Goal: Information Seeking & Learning: Learn about a topic

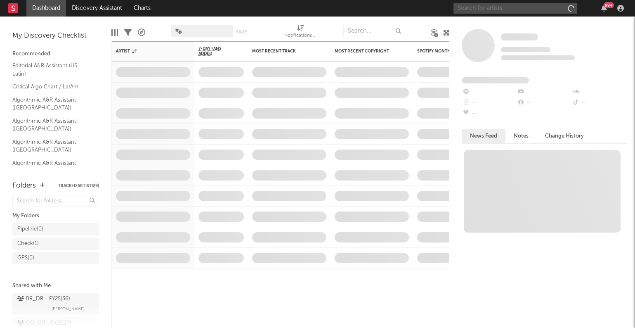
click at [483, 12] on input "text" at bounding box center [516, 8] width 124 height 10
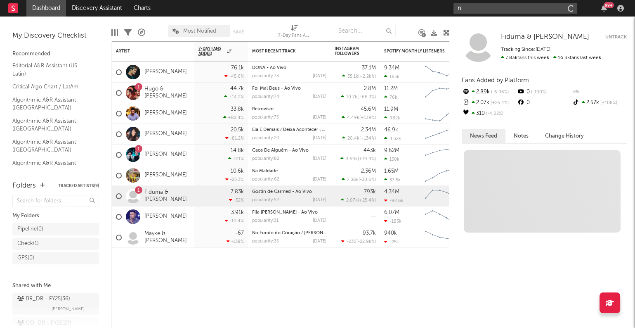
type input "n"
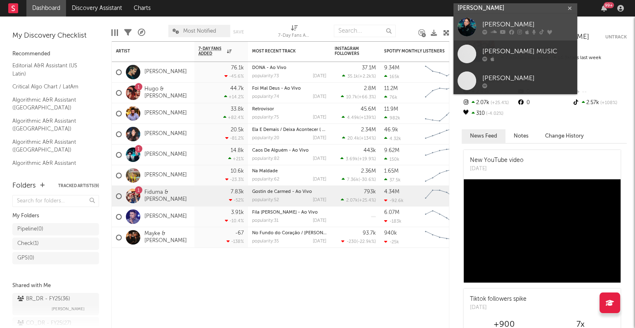
type input "[PERSON_NAME]"
click at [497, 24] on div "[PERSON_NAME]" at bounding box center [527, 25] width 91 height 10
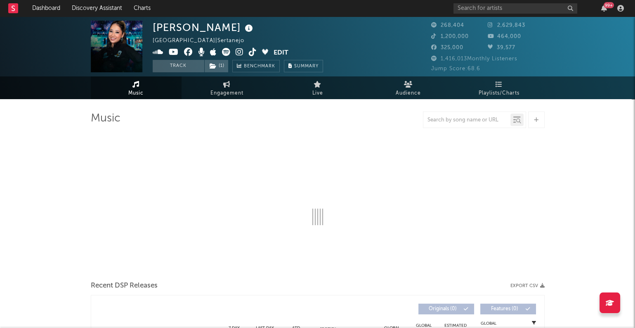
select select "6m"
